Goal: Information Seeking & Learning: Find specific fact

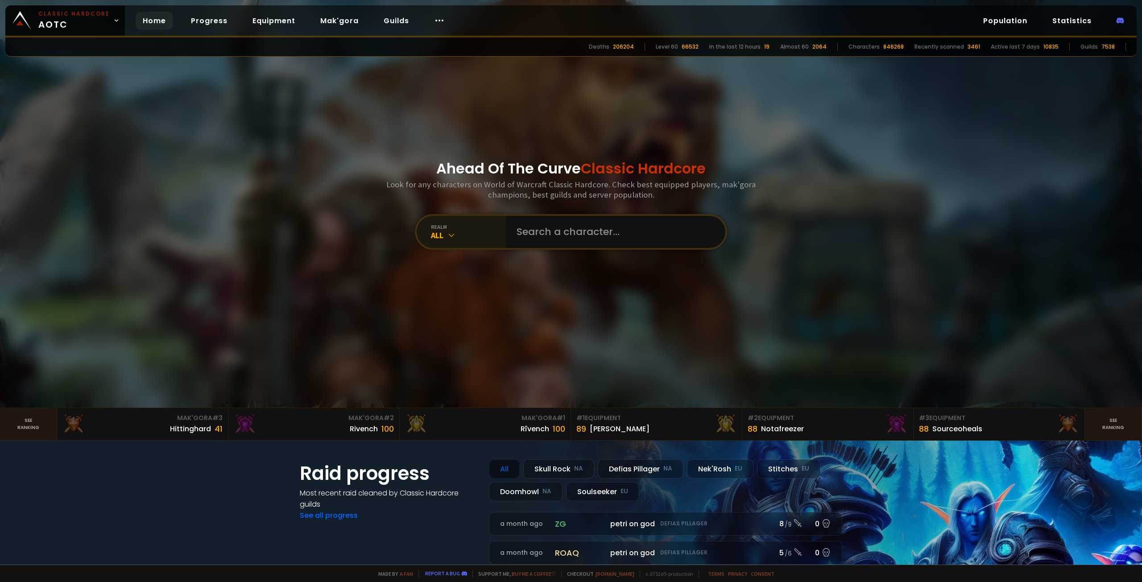
click at [461, 235] on div "All" at bounding box center [468, 235] width 75 height 10
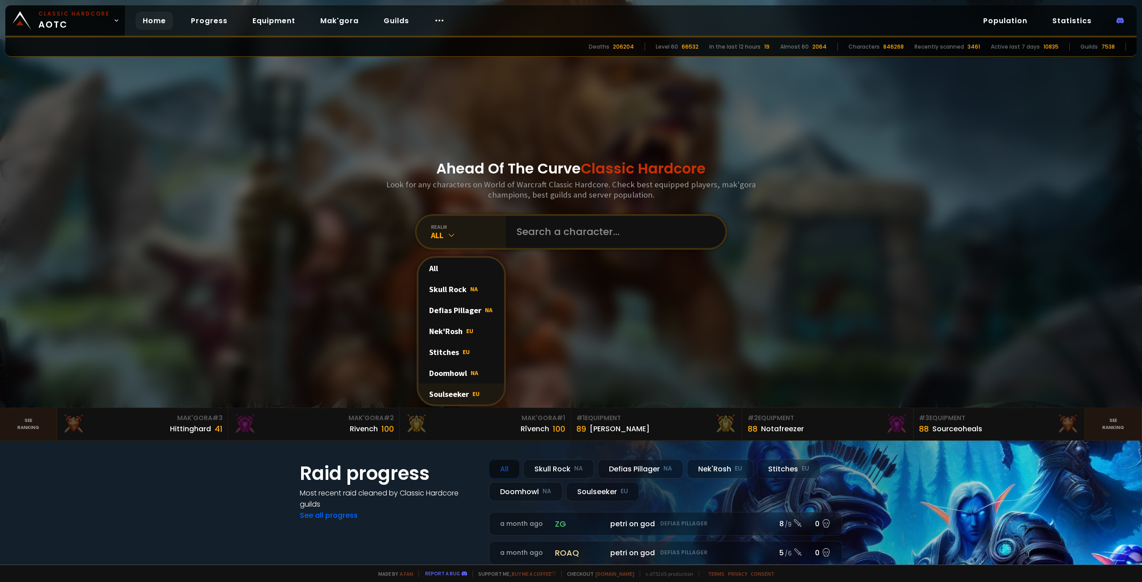
click at [464, 393] on div "Soulseeker EU" at bounding box center [462, 394] width 86 height 21
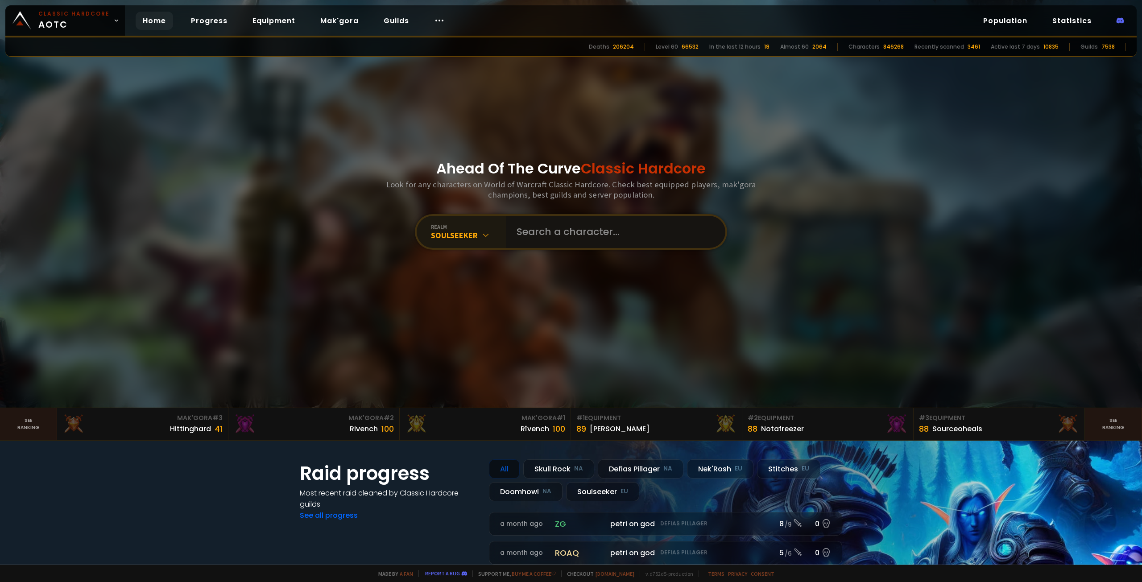
click at [573, 227] on input "text" at bounding box center [612, 232] width 203 height 32
type input "fourtyfive"
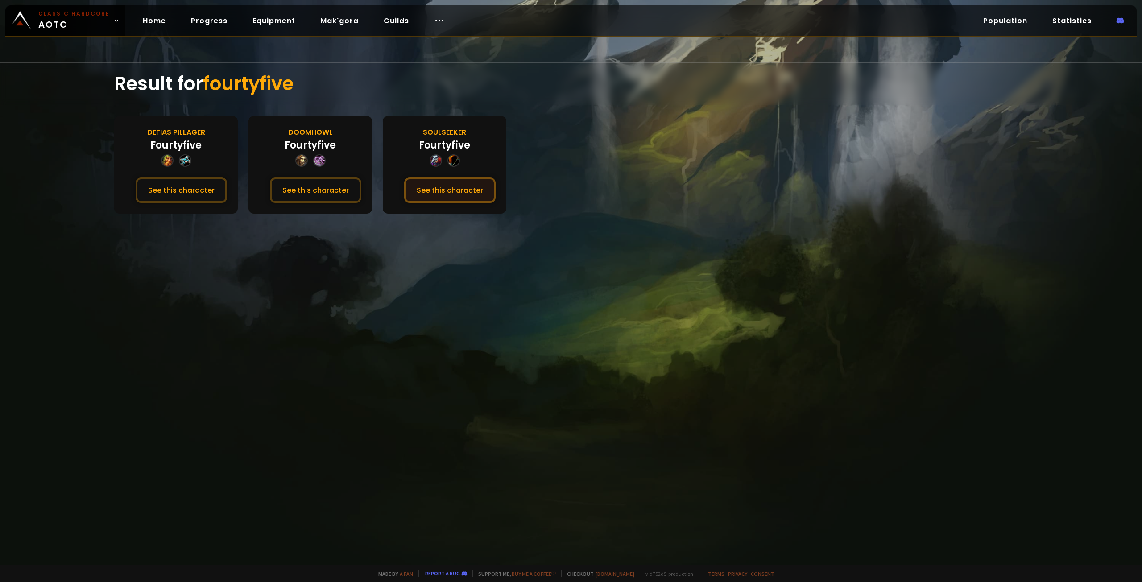
click at [437, 191] on button "See this character" at bounding box center [449, 190] width 91 height 25
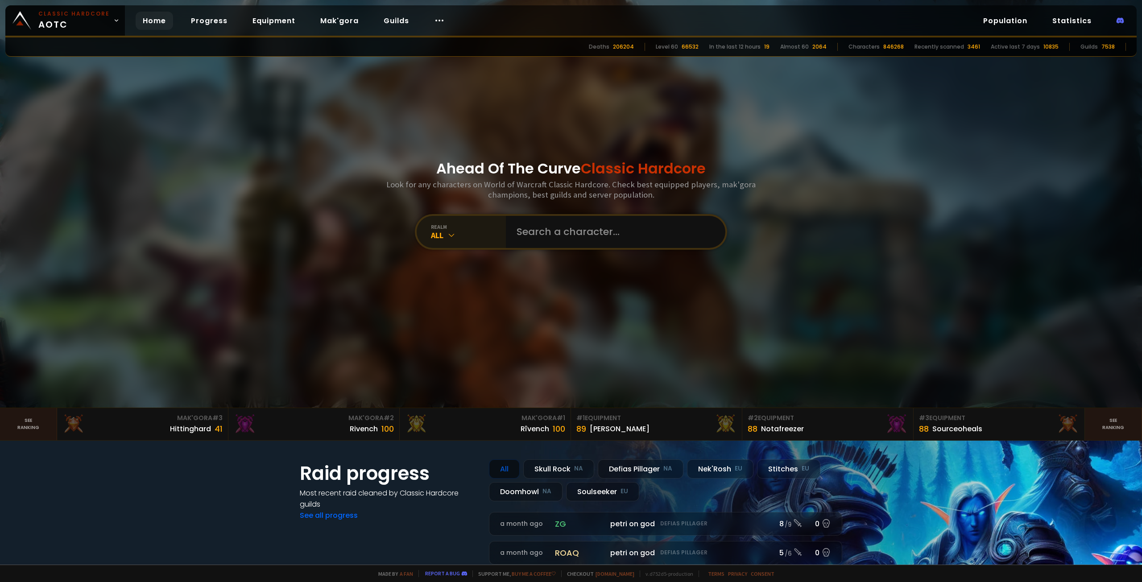
click at [448, 234] on icon at bounding box center [451, 235] width 9 height 9
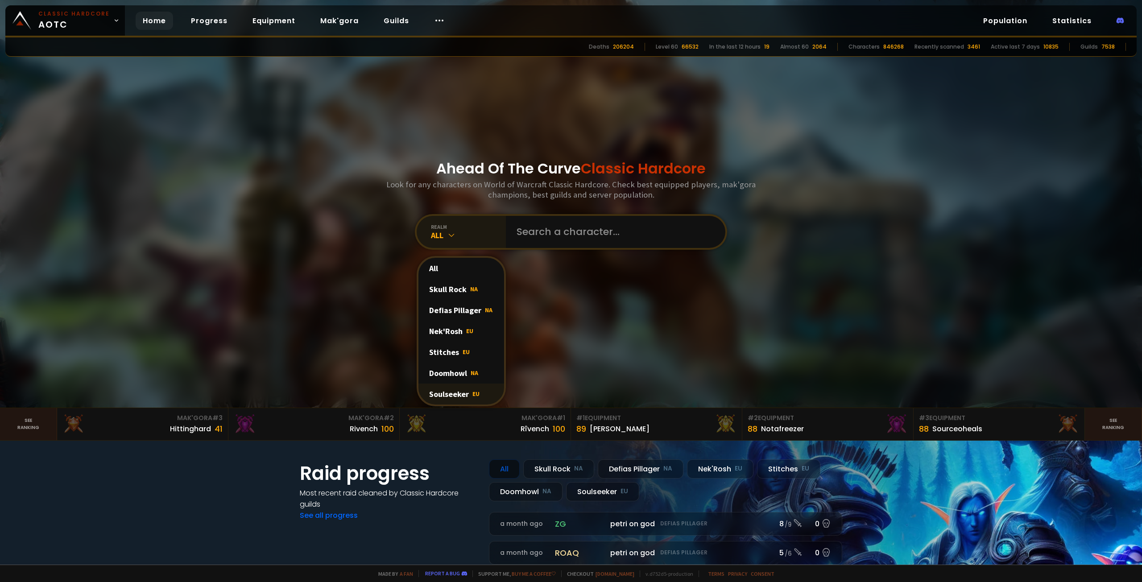
click at [454, 399] on div "Soulseeker EU" at bounding box center [462, 394] width 86 height 21
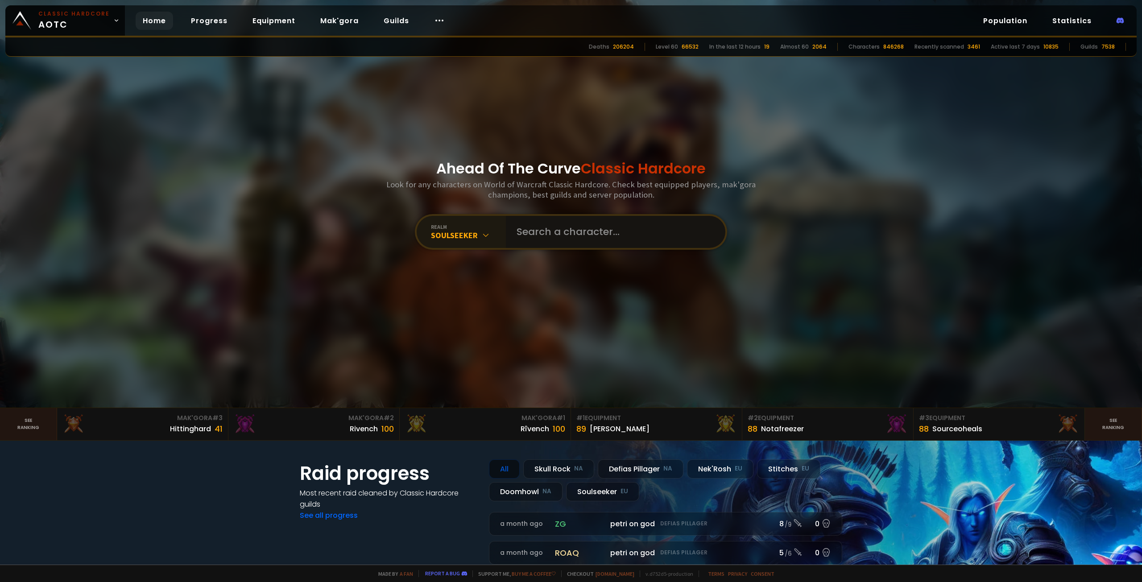
click at [556, 238] on input "text" at bounding box center [612, 232] width 203 height 32
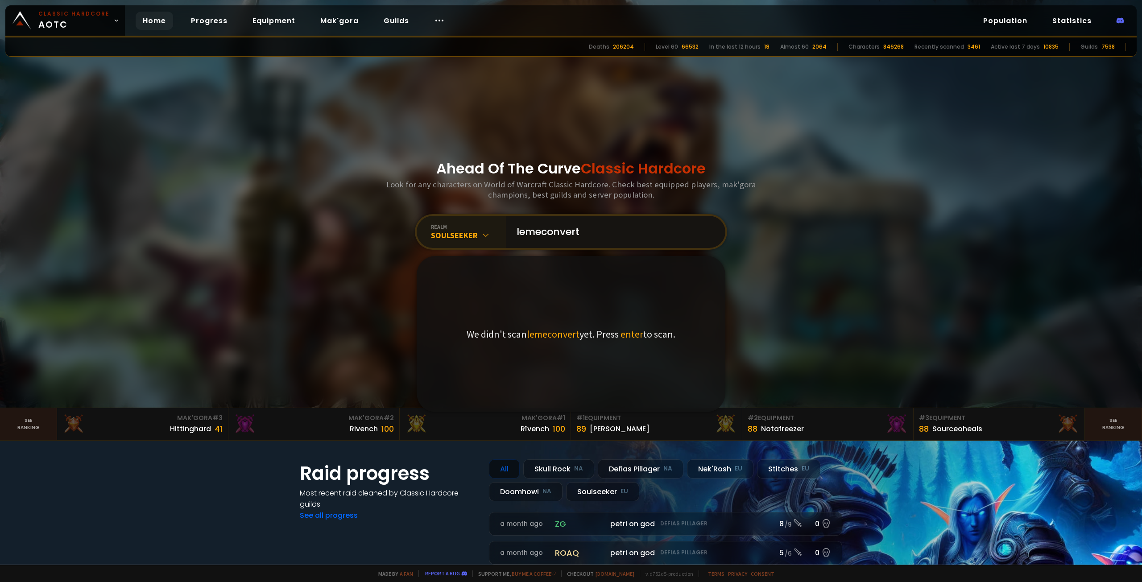
type input "lemeconvertu"
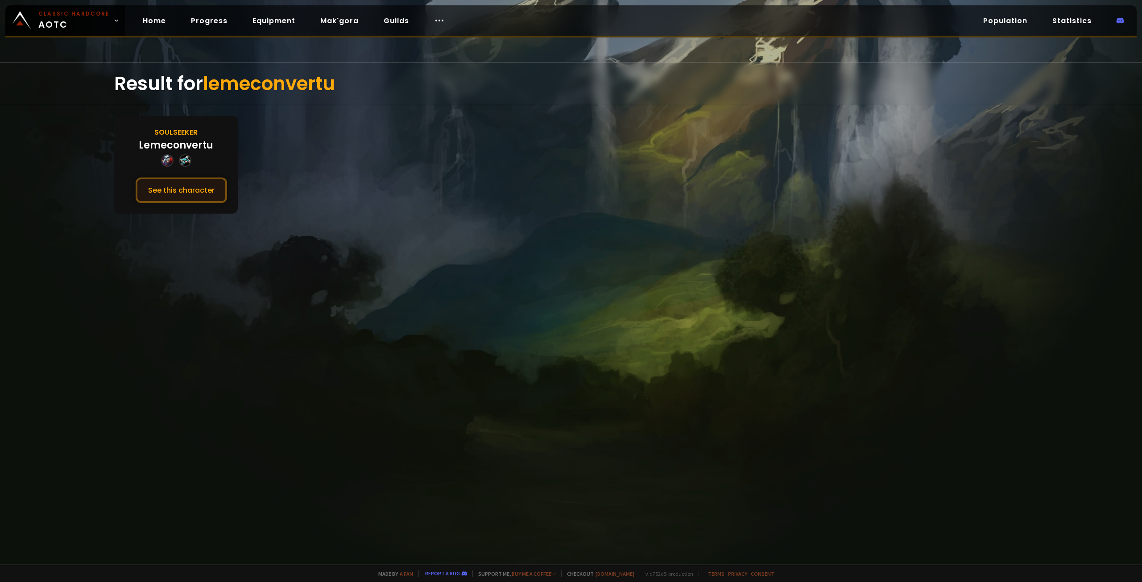
click at [198, 187] on button "See this character" at bounding box center [181, 190] width 91 height 25
